Goal: Find specific page/section: Find specific page/section

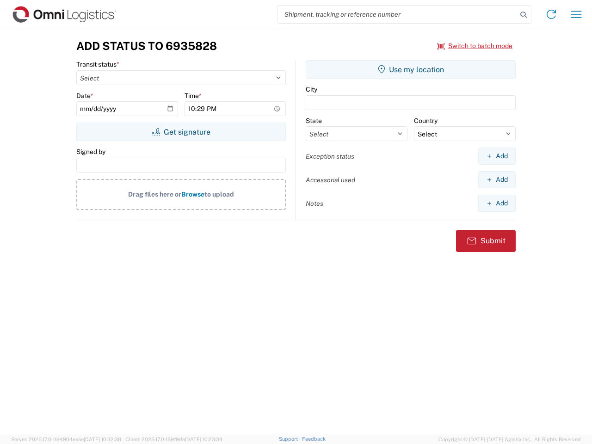
click at [397, 14] on input "search" at bounding box center [396, 15] width 239 height 18
click at [523, 15] on icon at bounding box center [523, 14] width 13 height 13
click at [551, 14] on icon at bounding box center [550, 14] width 15 height 15
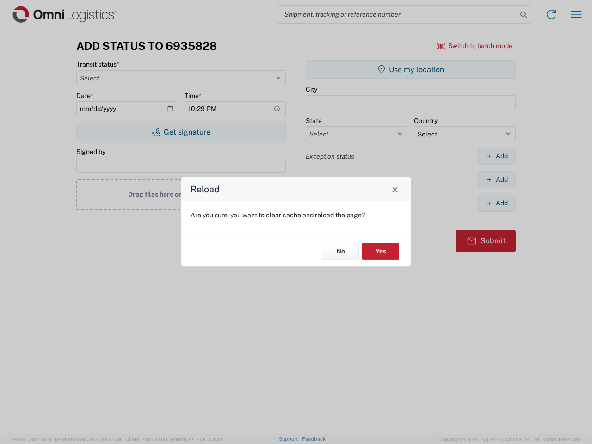
click at [576, 14] on div "Reload Are you sure, you want to clear cache and reload the page? No Yes" at bounding box center [296, 222] width 592 height 444
click at [475, 46] on div "Reload Are you sure, you want to clear cache and reload the page? No Yes" at bounding box center [296, 222] width 592 height 444
click at [181, 132] on div "Reload Are you sure, you want to clear cache and reload the page? No Yes" at bounding box center [296, 222] width 592 height 444
click at [410, 69] on div "Reload Are you sure, you want to clear cache and reload the page? No Yes" at bounding box center [296, 222] width 592 height 444
click at [496, 156] on div "Reload Are you sure, you want to clear cache and reload the page? No Yes" at bounding box center [296, 222] width 592 height 444
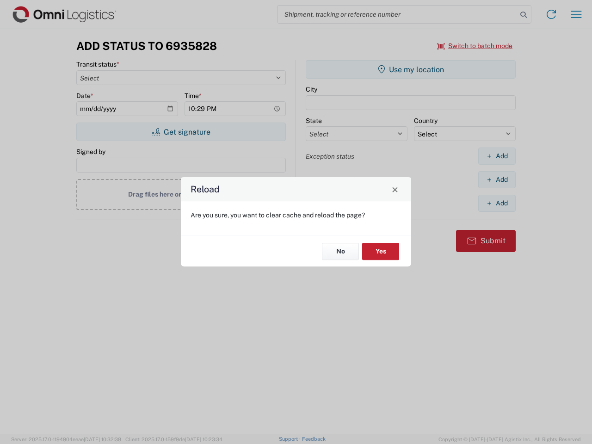
click at [496, 179] on div "Reload Are you sure, you want to clear cache and reload the page? No Yes" at bounding box center [296, 222] width 592 height 444
click at [496, 203] on div "Reload Are you sure, you want to clear cache and reload the page? No Yes" at bounding box center [296, 222] width 592 height 444
